Goal: Information Seeking & Learning: Check status

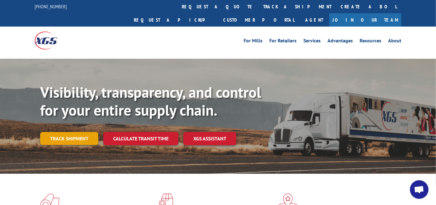
click at [83, 132] on link "Track shipment" at bounding box center [69, 138] width 58 height 13
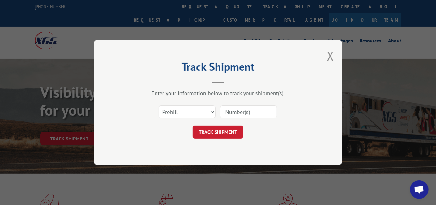
click at [263, 110] on input at bounding box center [248, 112] width 57 height 13
type input "17487783"
click at [219, 131] on button "TRACK SHIPMENT" at bounding box center [218, 132] width 51 height 13
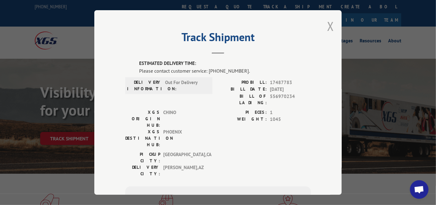
click at [327, 22] on button "Close modal" at bounding box center [330, 26] width 7 height 16
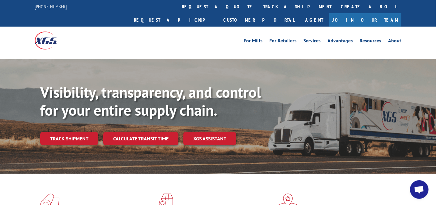
drag, startPoint x: 77, startPoint y: 127, endPoint x: 80, endPoint y: 126, distance: 3.7
click at [77, 132] on link "Track shipment" at bounding box center [69, 138] width 58 height 13
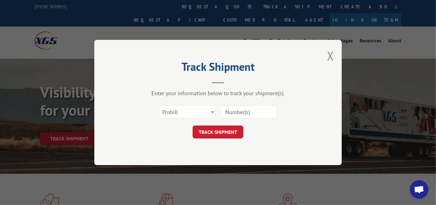
click at [253, 113] on input at bounding box center [248, 112] width 57 height 13
click at [253, 111] on input at bounding box center [248, 112] width 57 height 13
click at [251, 113] on input at bounding box center [248, 112] width 57 height 13
paste input "17674416"
type input "17674416"
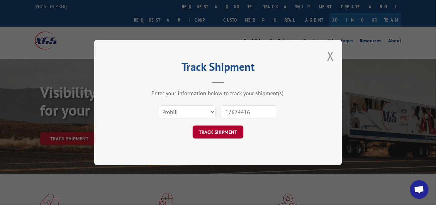
click at [229, 132] on button "TRACK SHIPMENT" at bounding box center [218, 132] width 51 height 13
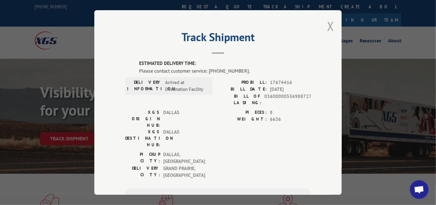
click at [330, 27] on button "Close modal" at bounding box center [330, 26] width 7 height 16
